Goal: Information Seeking & Learning: Learn about a topic

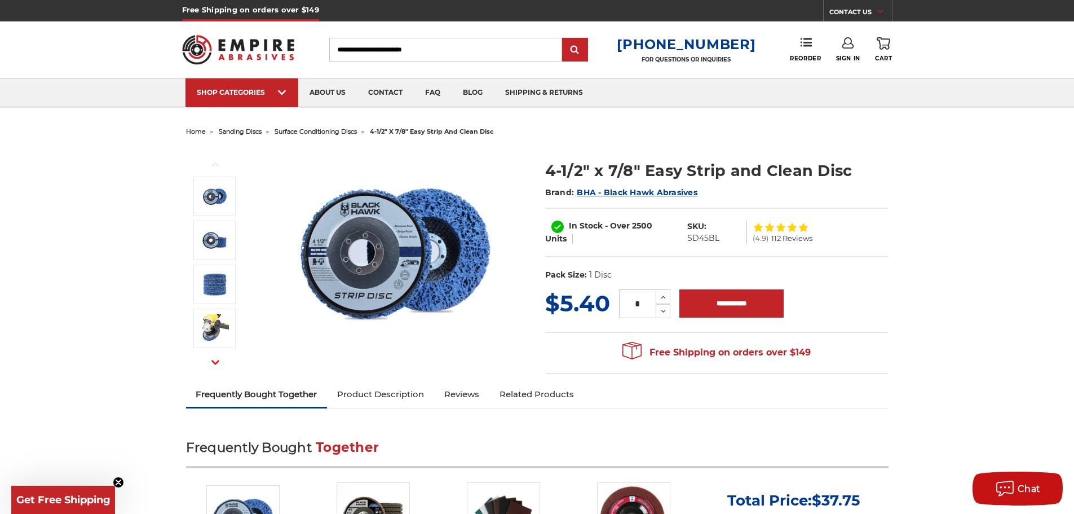
click at [402, 229] on img at bounding box center [394, 253] width 225 height 210
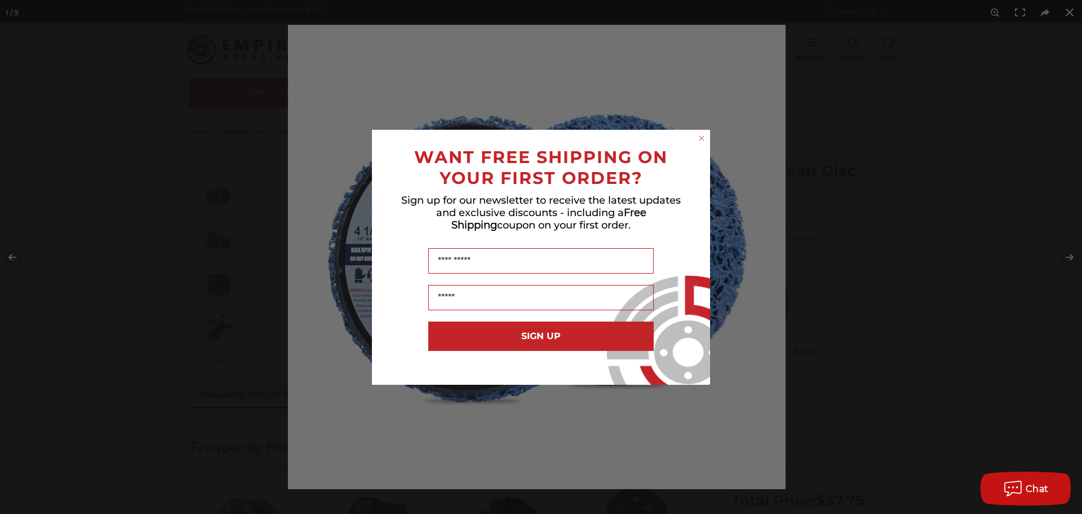
click at [704, 138] on circle "Close dialog" at bounding box center [702, 137] width 11 height 11
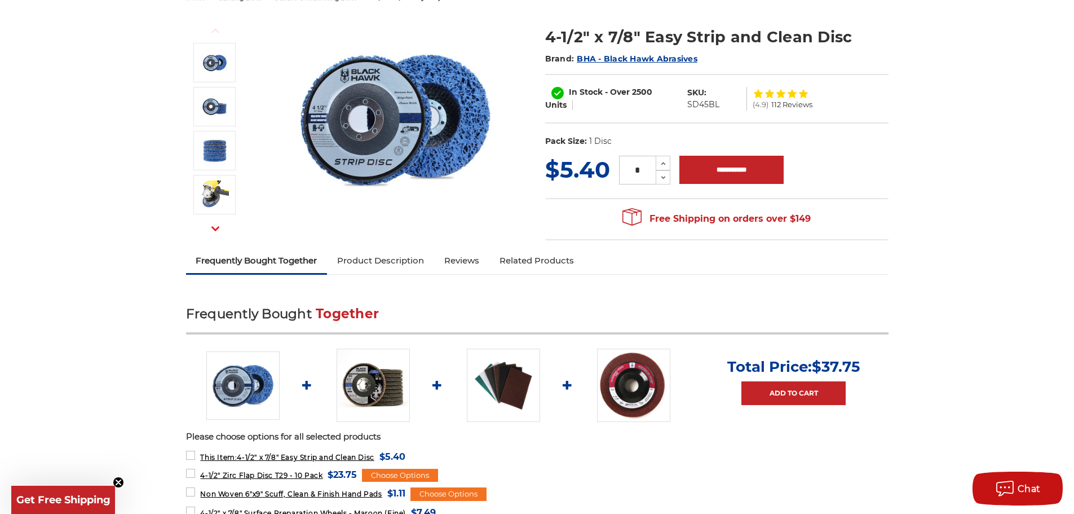
scroll to position [169, 0]
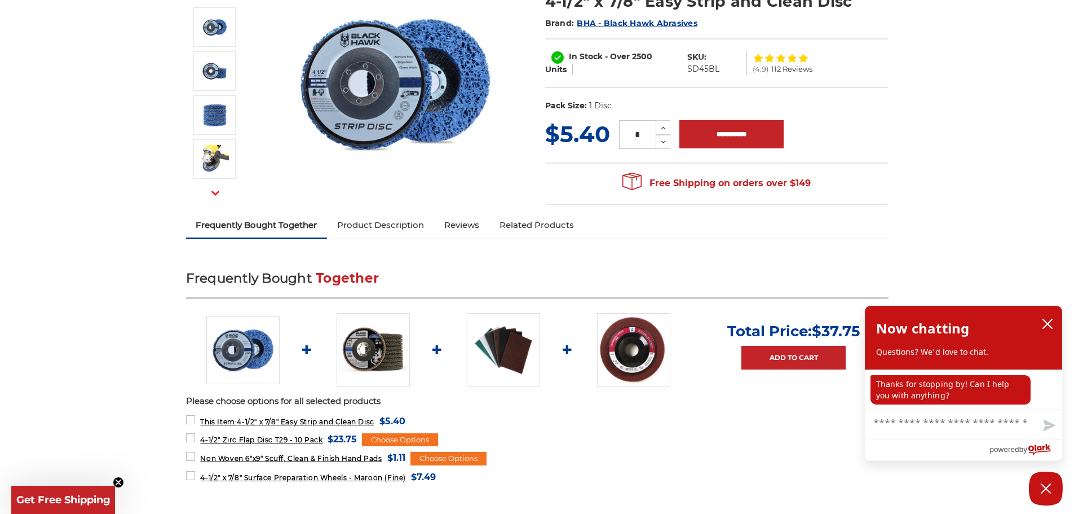
click at [367, 355] on img at bounding box center [373, 349] width 73 height 73
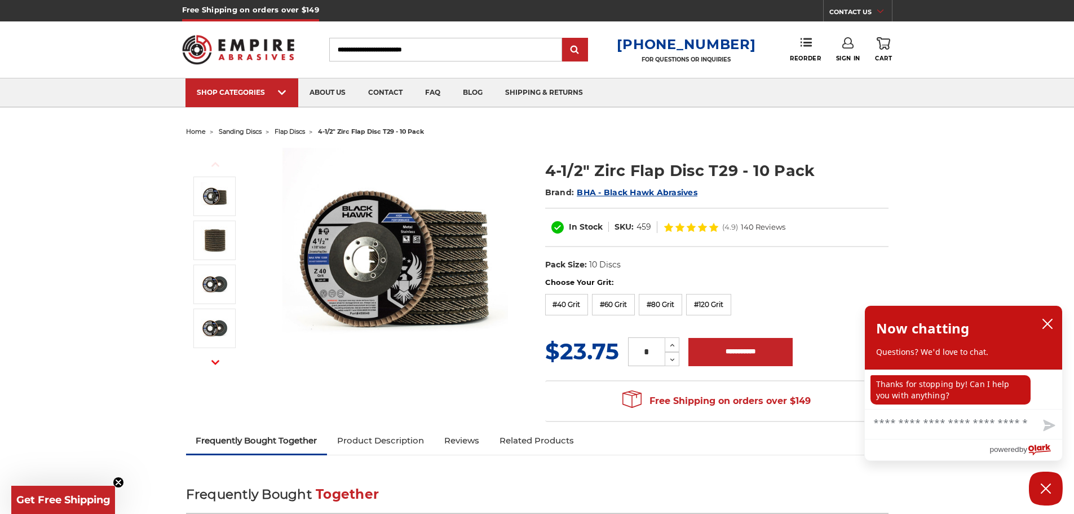
click at [408, 216] on img at bounding box center [394, 260] width 225 height 225
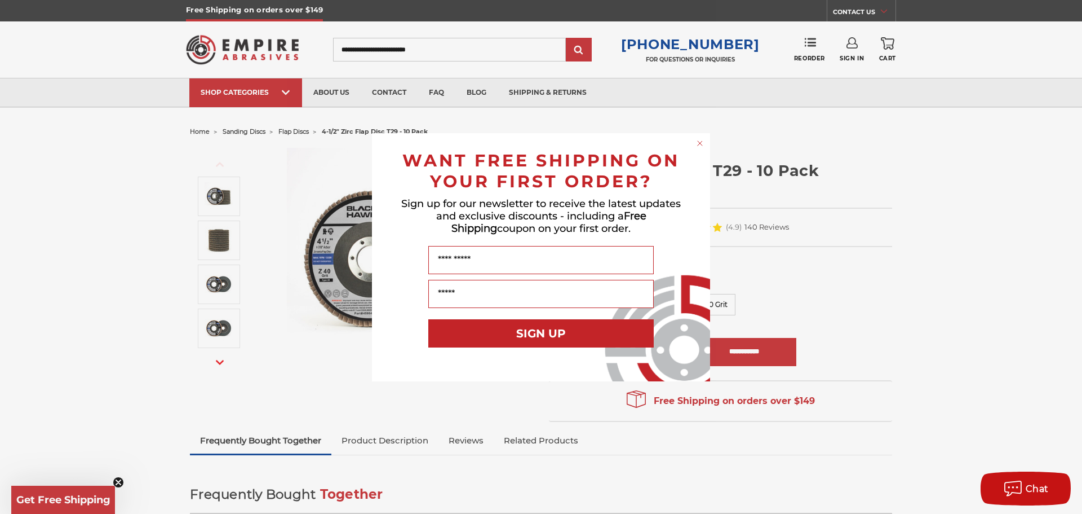
click at [701, 142] on icon "Close dialog" at bounding box center [700, 143] width 5 height 5
